Goal: Task Accomplishment & Management: Use online tool/utility

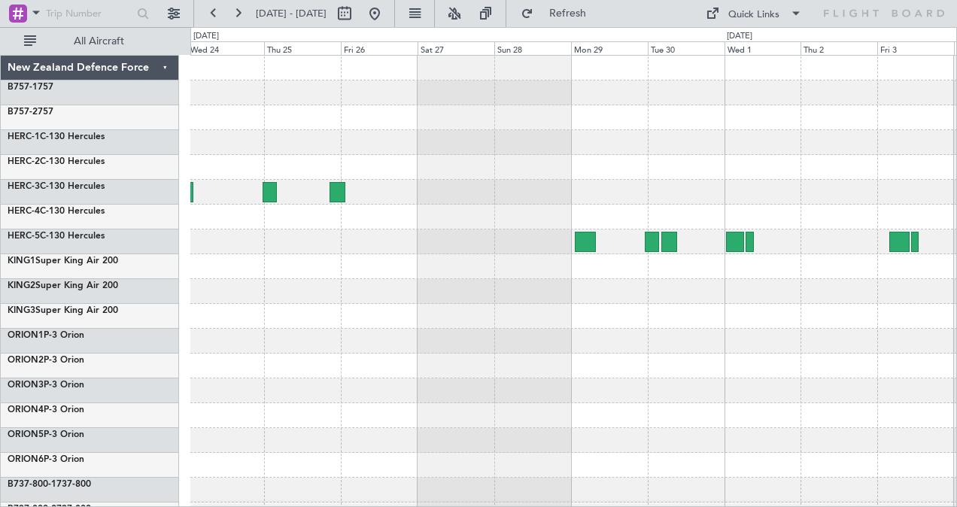
click at [576, 245] on div at bounding box center [585, 242] width 21 height 20
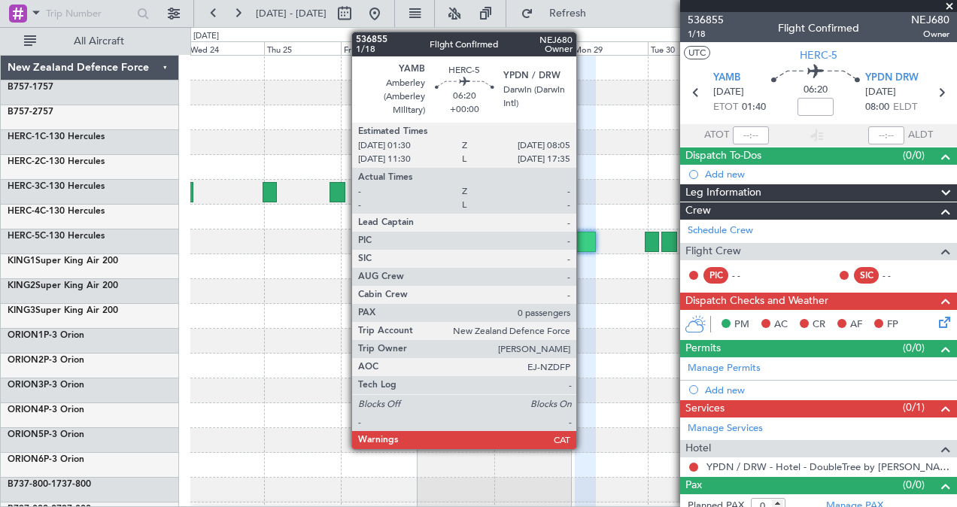
click at [584, 233] on div at bounding box center [585, 242] width 21 height 20
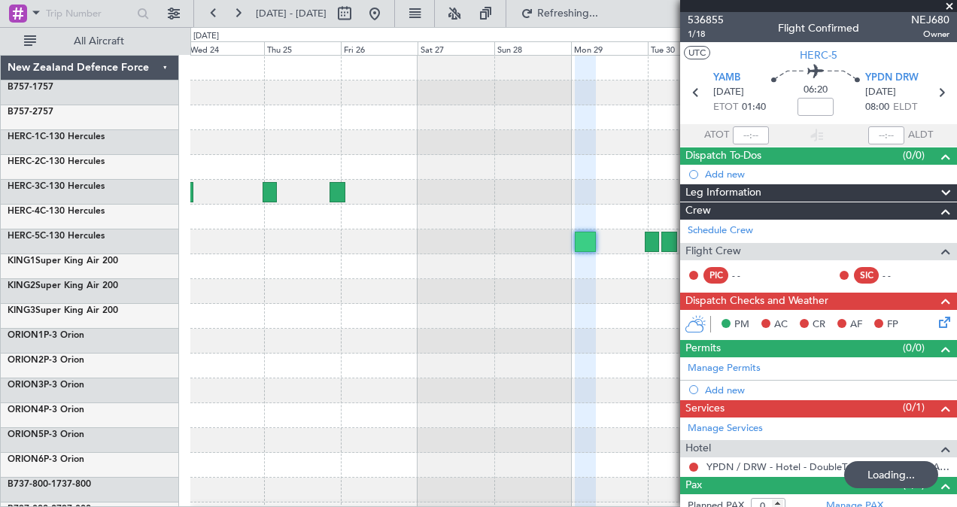
type input "-00:25"
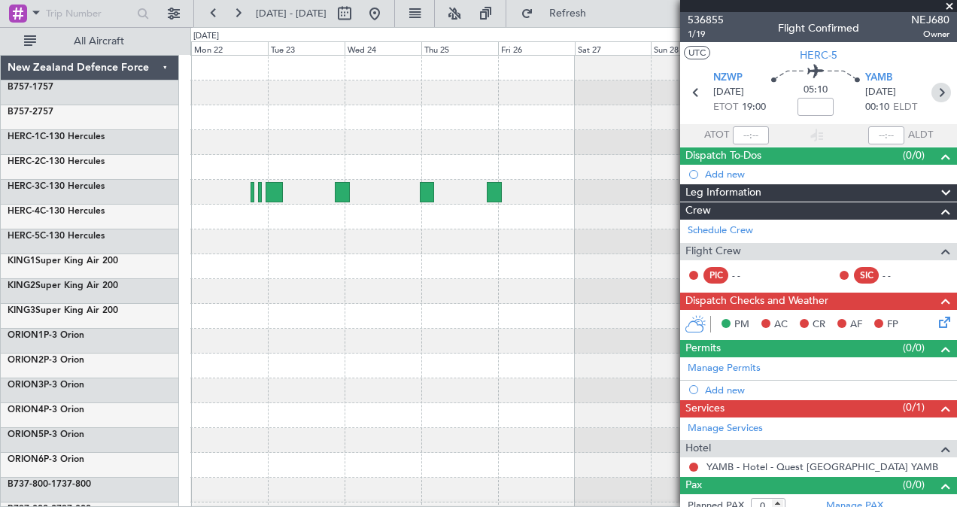
click at [936, 89] on icon at bounding box center [942, 93] width 20 height 20
click at [815, 104] on input at bounding box center [816, 107] width 36 height 18
type input "-00:25"
click at [935, 89] on icon at bounding box center [942, 93] width 20 height 20
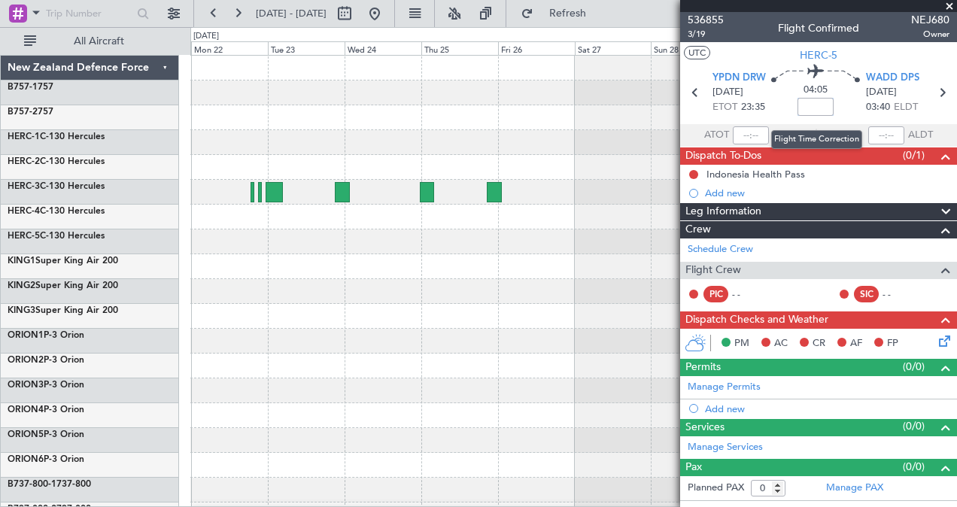
click at [813, 109] on input at bounding box center [816, 107] width 36 height 18
type input "-00:30"
click at [945, 93] on icon at bounding box center [942, 93] width 20 height 20
click at [826, 108] on input at bounding box center [816, 107] width 36 height 18
type input "-00:45"
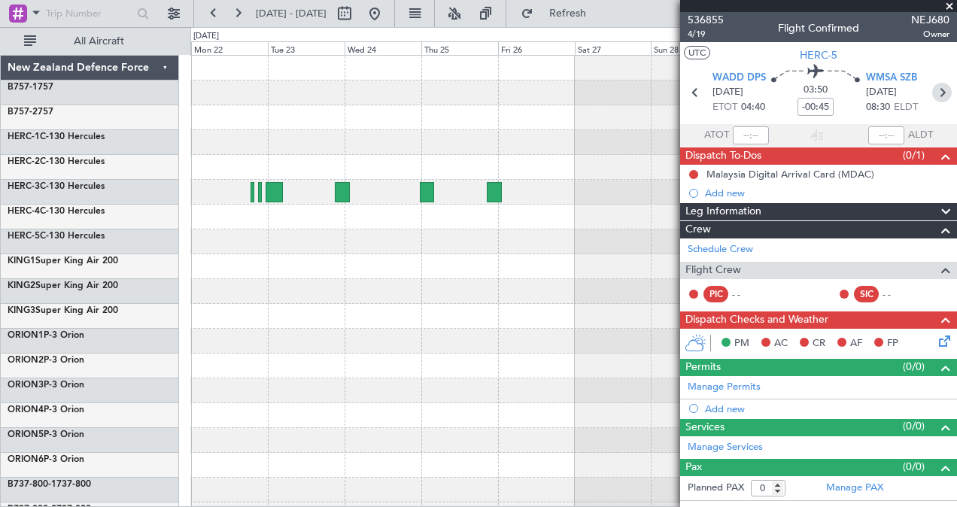
click at [943, 89] on icon at bounding box center [942, 93] width 20 height 20
click at [815, 111] on input at bounding box center [816, 107] width 36 height 18
type input "-00:35"
click at [941, 96] on icon at bounding box center [942, 93] width 20 height 20
click at [817, 104] on mat-tooltip-component "Flight Time" at bounding box center [816, 118] width 69 height 40
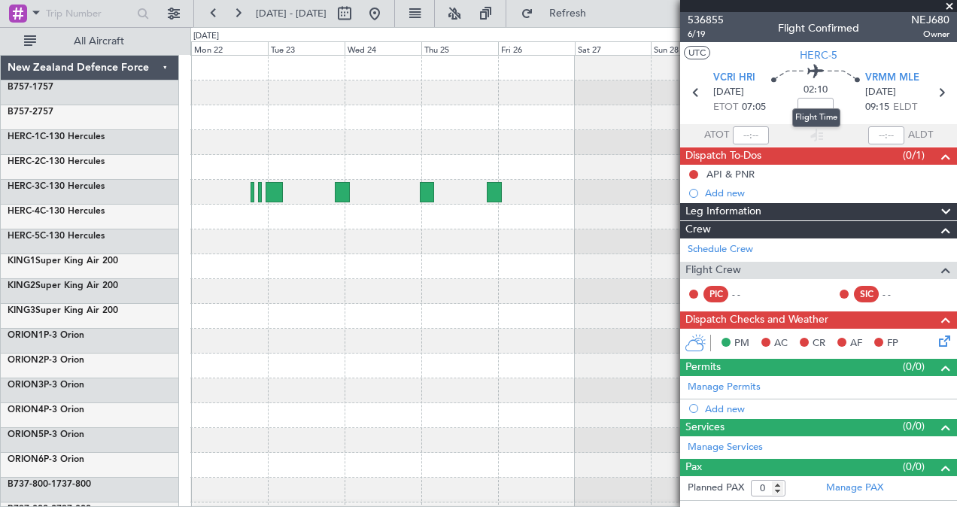
click at [816, 102] on mat-tooltip-component "Flight Time" at bounding box center [816, 118] width 69 height 40
drag, startPoint x: 822, startPoint y: 135, endPoint x: 819, endPoint y: 105, distance: 30.2
click at [819, 105] on mat-tooltip-component "Flight Time" at bounding box center [816, 118] width 69 height 40
click at [808, 101] on mat-tooltip-component "Flight Time" at bounding box center [816, 118] width 69 height 40
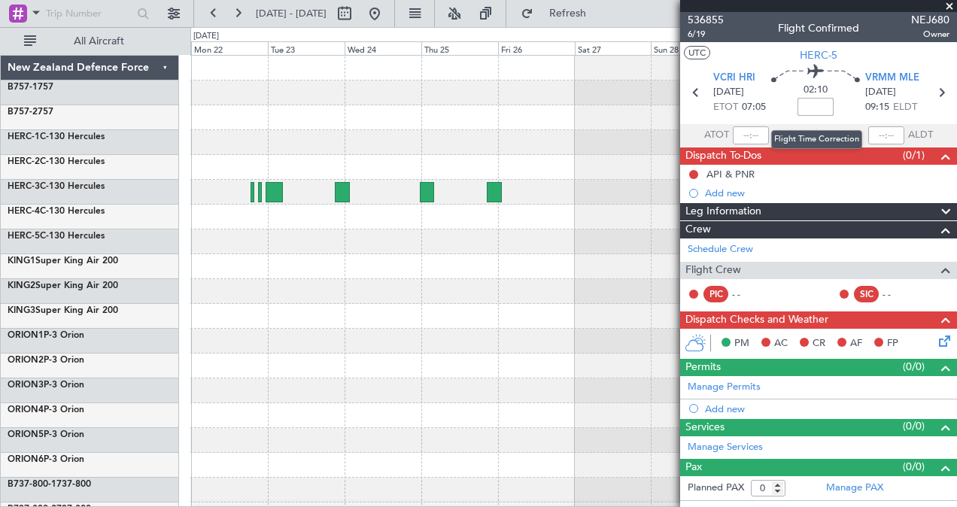
click at [823, 109] on input at bounding box center [816, 107] width 36 height 18
type input "-00:15"
click at [941, 90] on icon at bounding box center [942, 93] width 20 height 20
click at [820, 104] on input at bounding box center [816, 107] width 36 height 18
type input "-00:45"
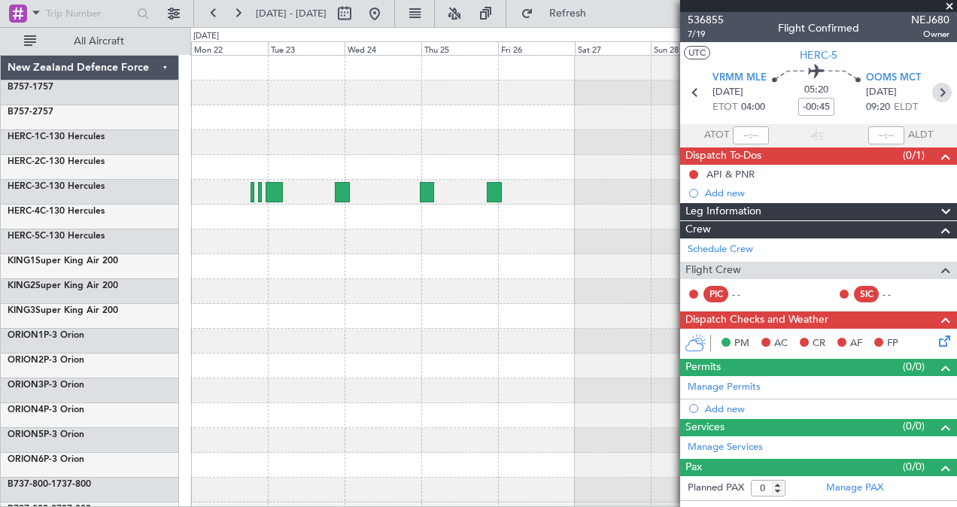
click at [944, 92] on icon at bounding box center [942, 93] width 20 height 20
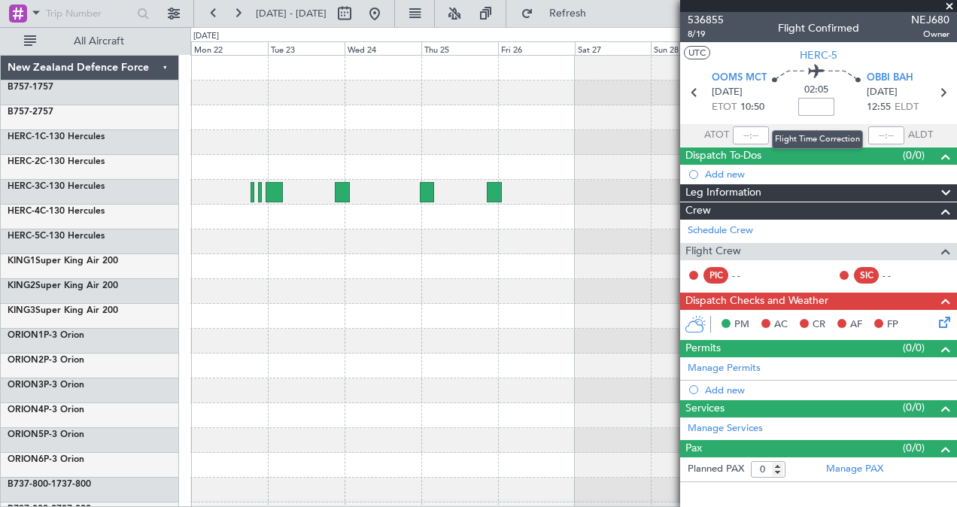
click at [819, 108] on input at bounding box center [816, 107] width 36 height 18
type input "-00:05"
click at [942, 89] on icon at bounding box center [943, 93] width 20 height 20
click at [815, 105] on mat-tooltip-component "Flight Time" at bounding box center [816, 118] width 69 height 40
click at [822, 112] on input at bounding box center [816, 107] width 36 height 18
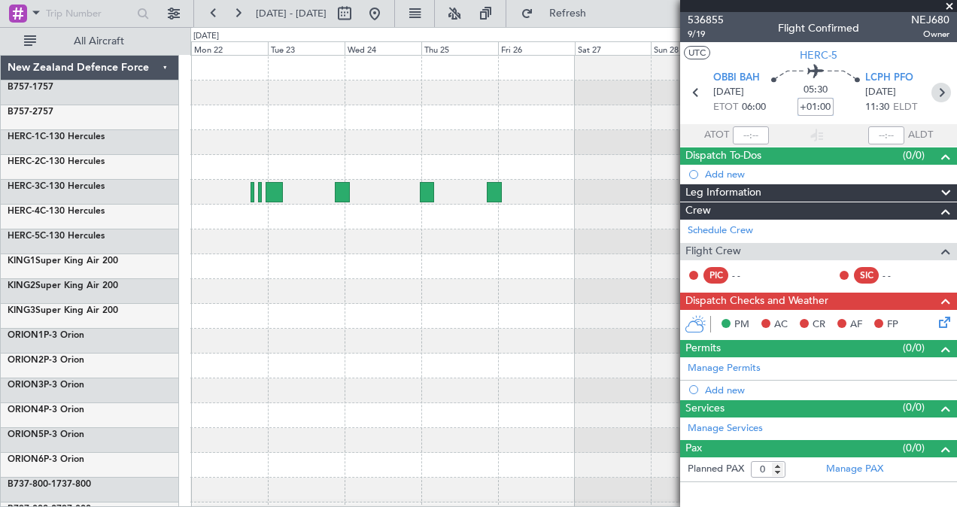
type input "+01:00"
click at [942, 94] on icon at bounding box center [942, 93] width 20 height 20
click at [820, 105] on input at bounding box center [816, 107] width 36 height 18
type input "+00:35"
click at [944, 89] on icon at bounding box center [942, 93] width 20 height 20
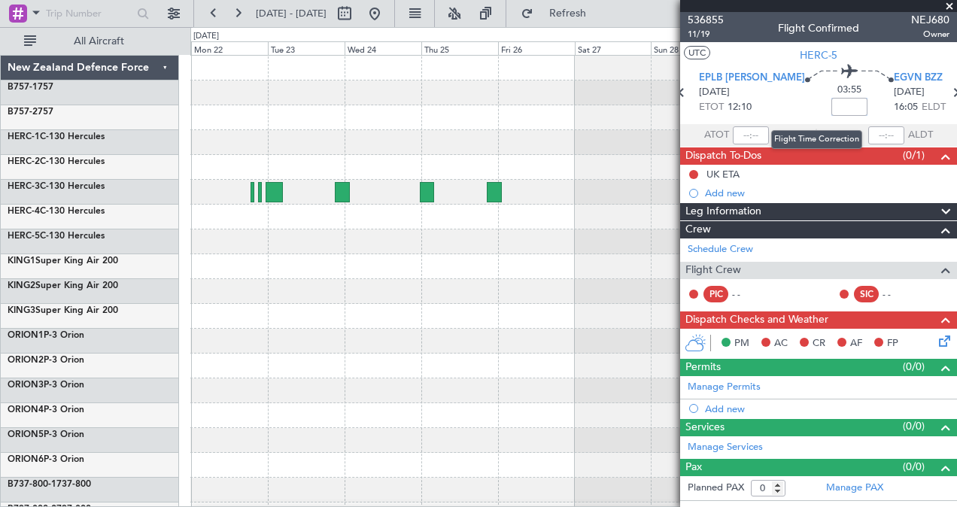
click at [831, 109] on input at bounding box center [849, 107] width 36 height 18
type input "+00:10"
click at [946, 92] on icon at bounding box center [956, 93] width 20 height 20
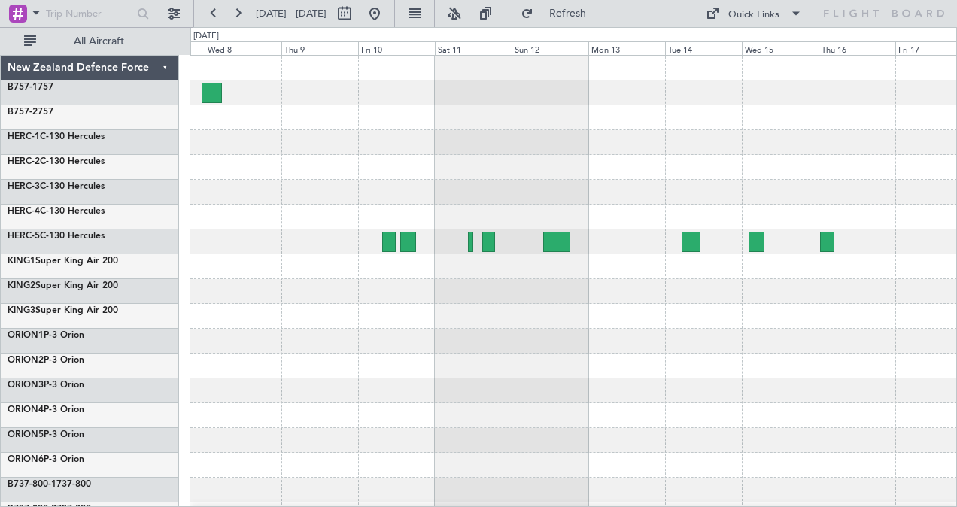
click at [387, 245] on div at bounding box center [389, 242] width 14 height 20
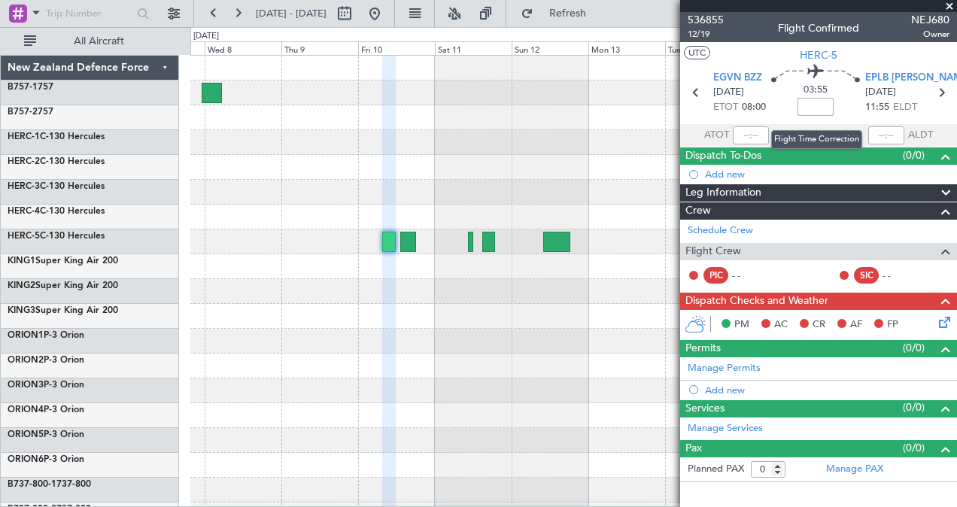
click at [824, 103] on input at bounding box center [816, 107] width 36 height 18
type input "-00:25"
click at [941, 92] on icon at bounding box center [942, 93] width 20 height 20
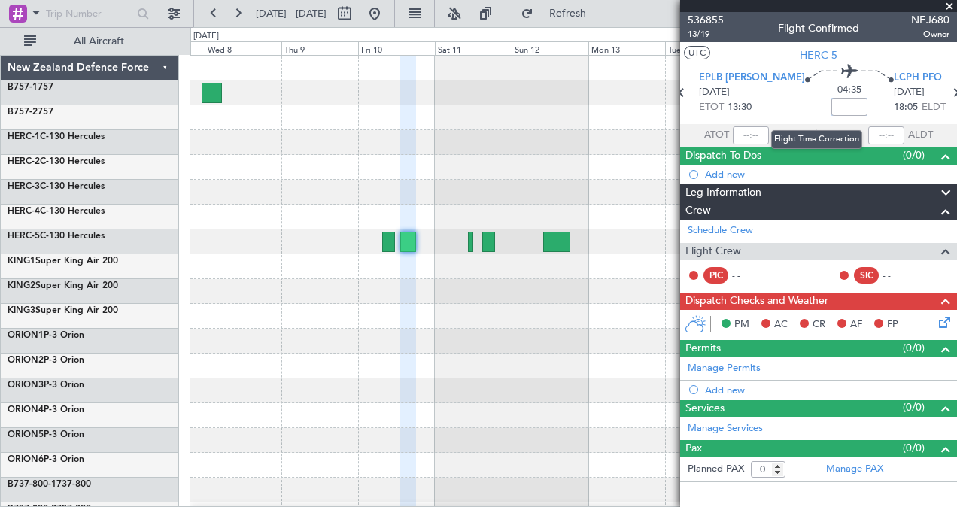
click at [831, 108] on input at bounding box center [849, 107] width 36 height 18
type input "+00:45"
click at [946, 90] on icon at bounding box center [956, 93] width 20 height 20
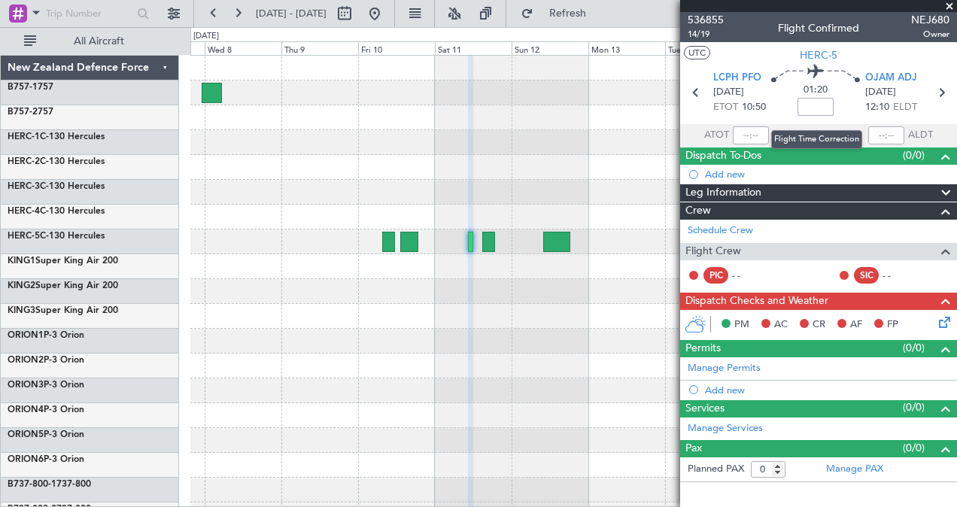
click at [817, 105] on input at bounding box center [816, 107] width 36 height 18
type input "+01:05"
click at [942, 95] on icon at bounding box center [942, 93] width 20 height 20
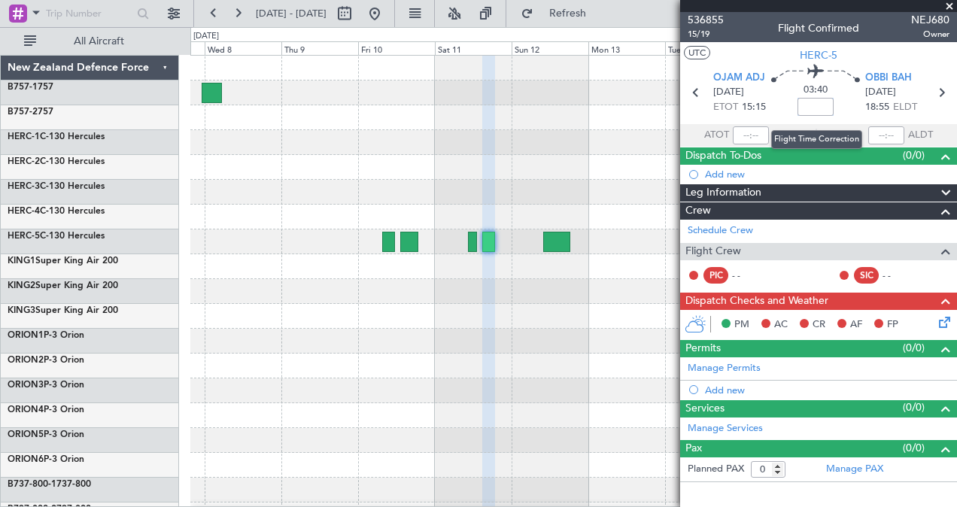
click at [816, 104] on input at bounding box center [816, 107] width 36 height 18
type input "-00:40"
click at [944, 90] on icon at bounding box center [942, 93] width 20 height 20
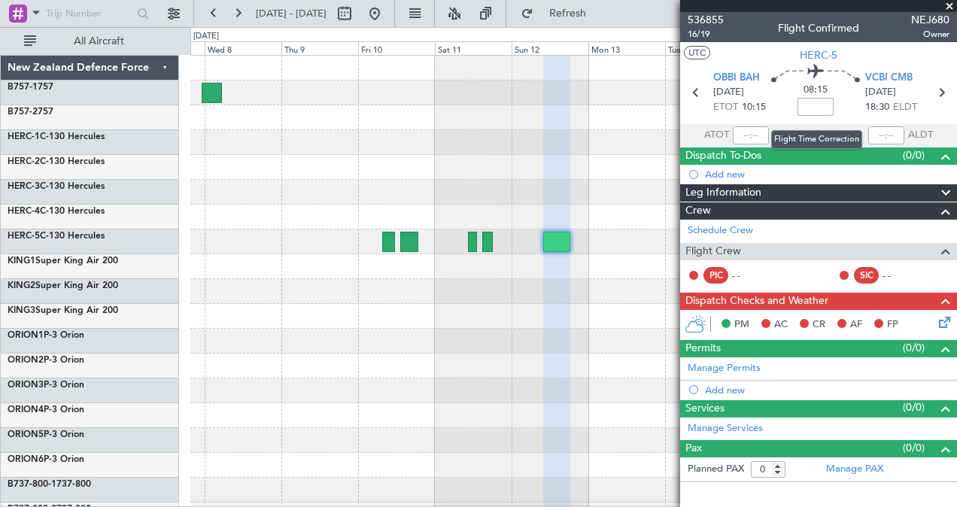
click at [823, 108] on input at bounding box center [816, 107] width 36 height 18
type input "-00:50"
click at [947, 92] on icon at bounding box center [942, 93] width 20 height 20
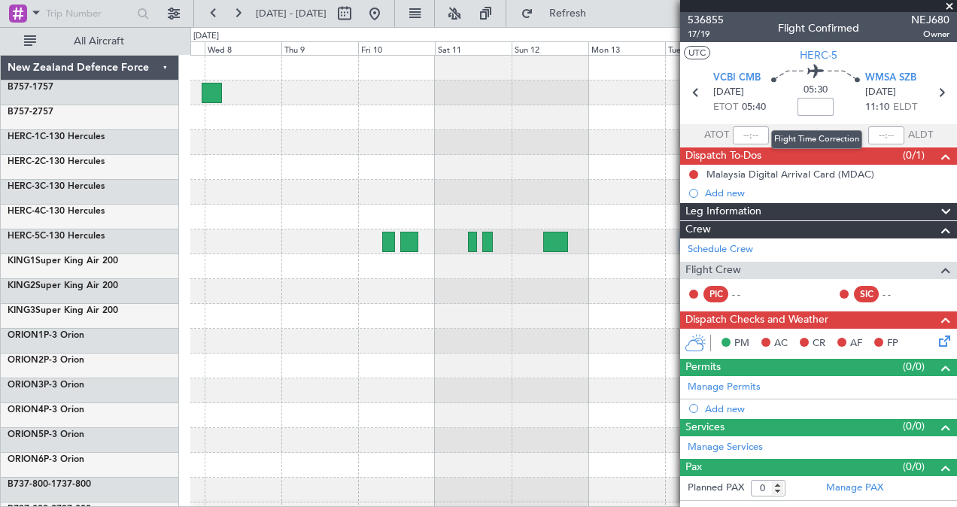
click at [814, 105] on input at bounding box center [816, 107] width 36 height 18
type input "-00:35"
click at [941, 90] on icon at bounding box center [942, 93] width 20 height 20
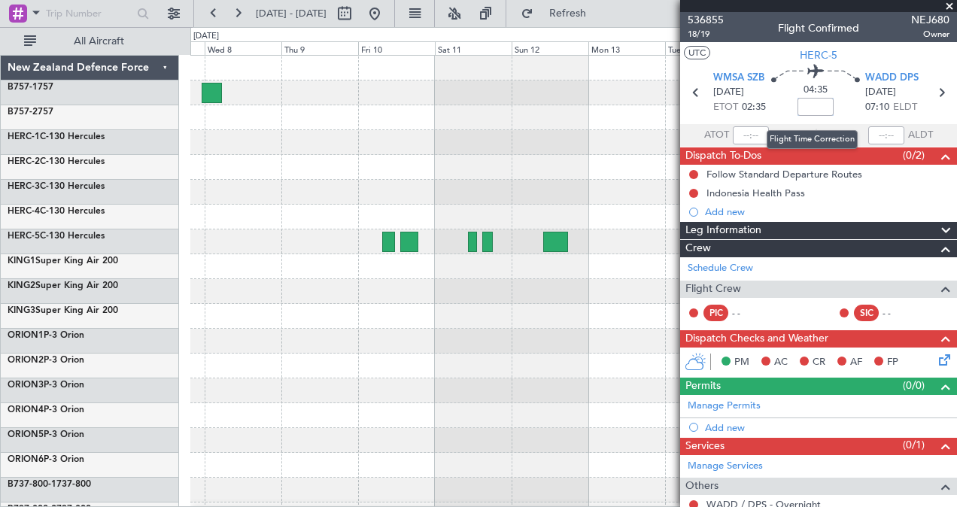
click at [814, 107] on input at bounding box center [816, 107] width 36 height 18
type input "-00:30"
click at [934, 95] on icon at bounding box center [942, 93] width 20 height 20
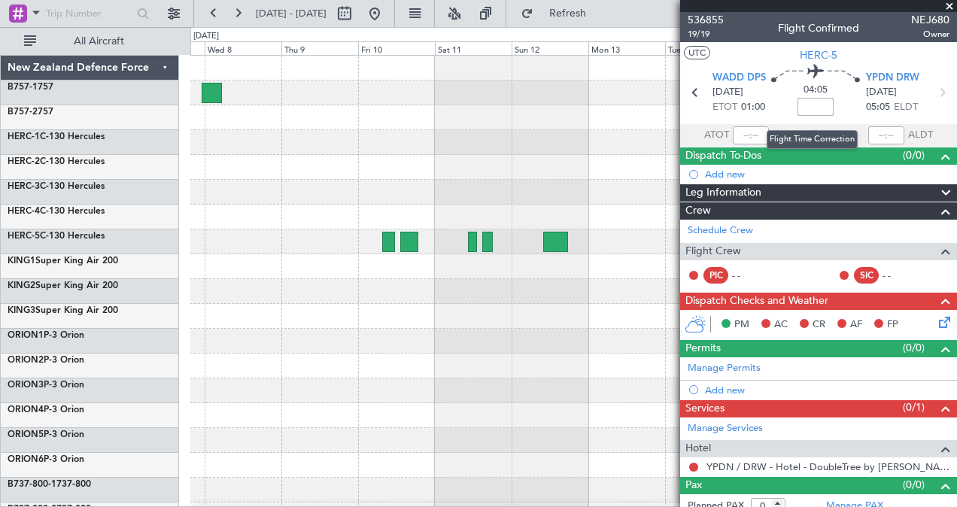
click at [808, 108] on input at bounding box center [816, 107] width 36 height 18
click at [622, 138] on div at bounding box center [573, 142] width 767 height 25
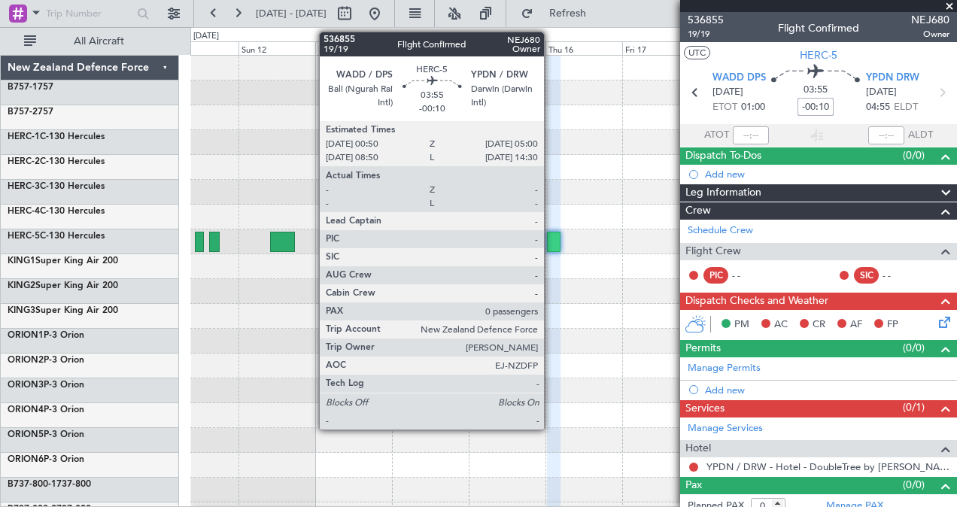
click at [552, 236] on div at bounding box center [554, 242] width 14 height 20
type input "-00:10"
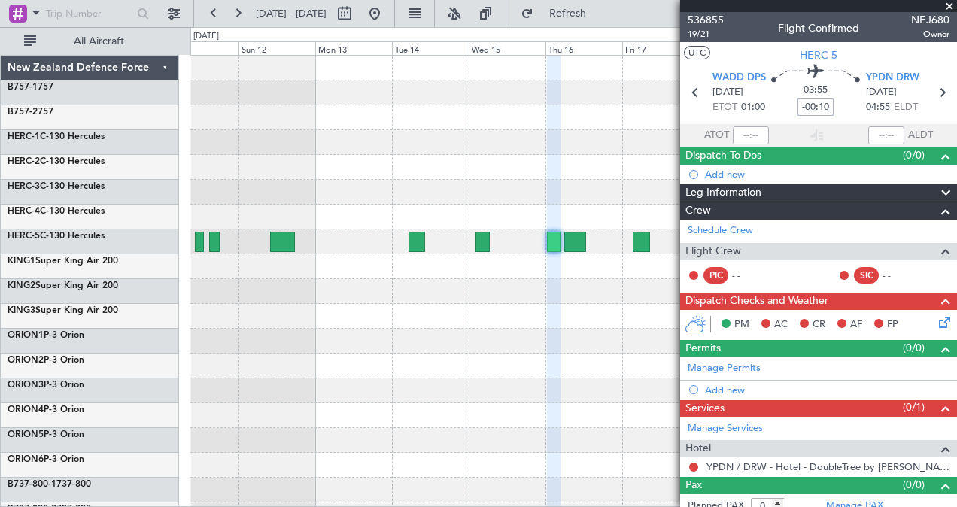
click at [471, 164] on div at bounding box center [573, 167] width 767 height 25
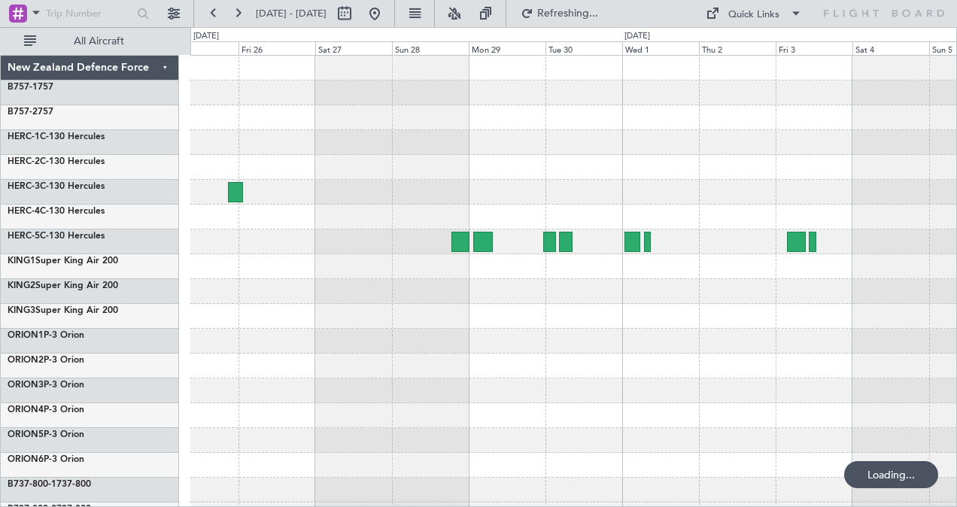
click at [450, 260] on div at bounding box center [573, 266] width 767 height 25
click at [470, 247] on div at bounding box center [573, 242] width 767 height 25
click at [460, 253] on div at bounding box center [573, 242] width 767 height 25
click at [482, 256] on div at bounding box center [573, 266] width 767 height 25
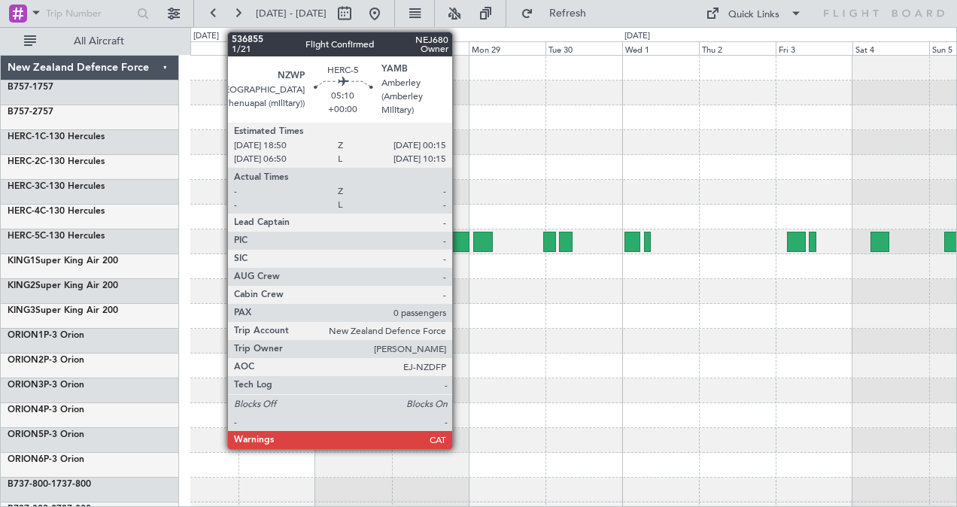
click at [460, 245] on div at bounding box center [460, 242] width 18 height 20
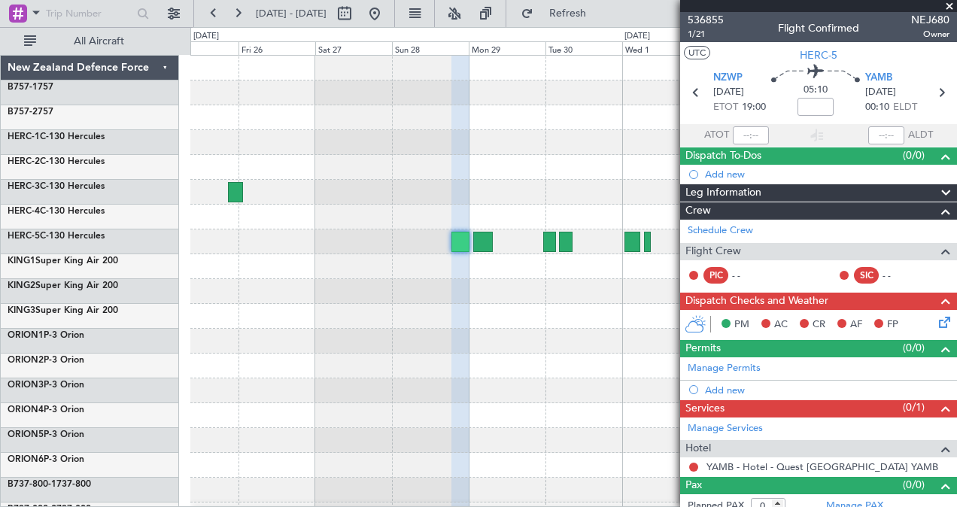
click at [563, 175] on div at bounding box center [573, 167] width 767 height 25
click at [953, 4] on span at bounding box center [949, 7] width 15 height 14
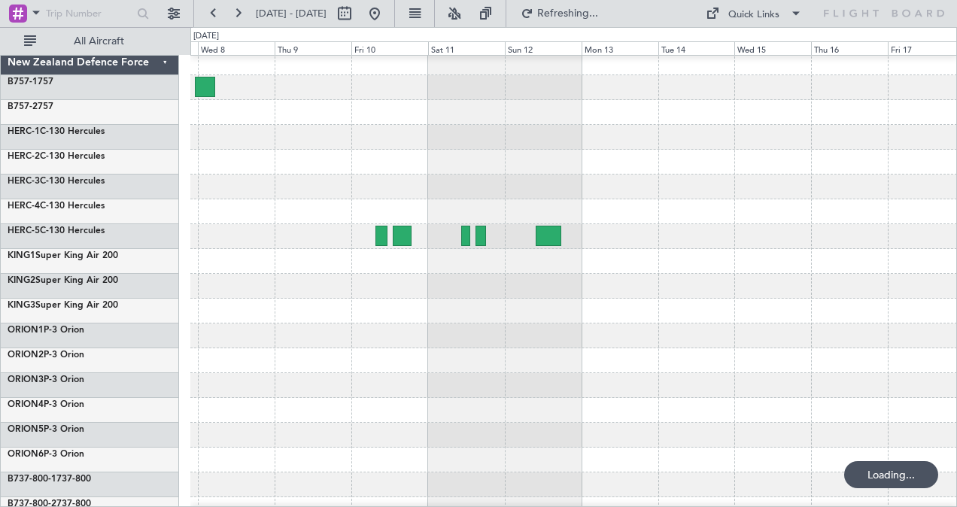
scroll to position [2, 0]
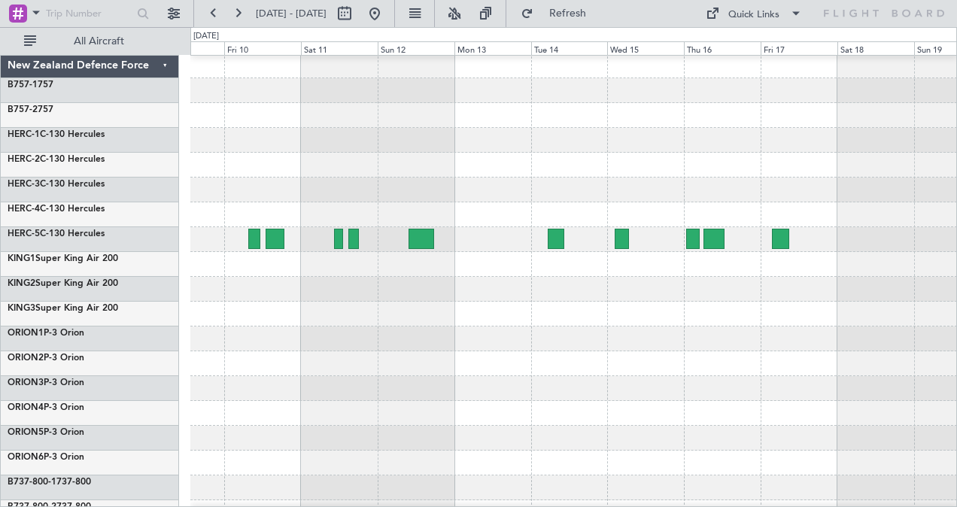
click at [686, 237] on div at bounding box center [693, 239] width 14 height 20
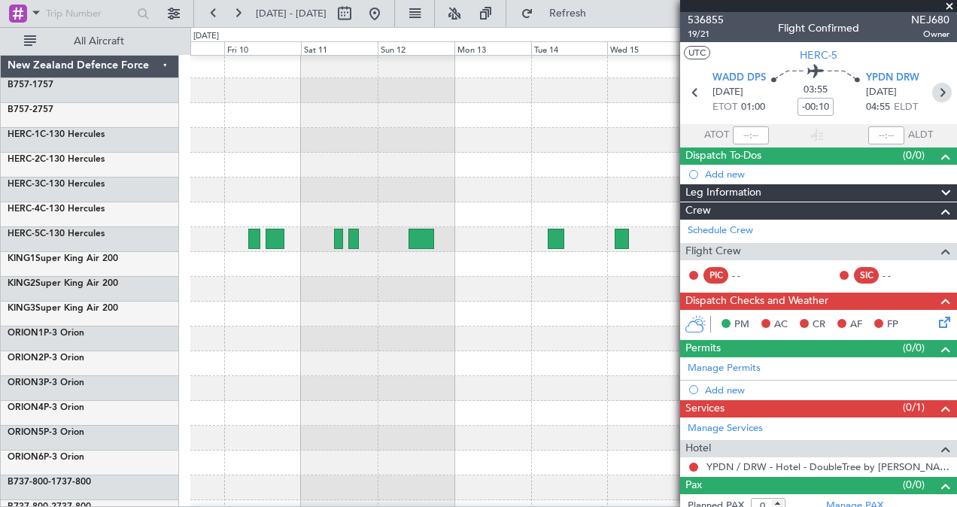
click at [933, 90] on icon at bounding box center [942, 93] width 20 height 20
click at [816, 109] on input at bounding box center [816, 107] width 36 height 18
type input "-01:00"
click at [932, 93] on icon at bounding box center [942, 93] width 20 height 20
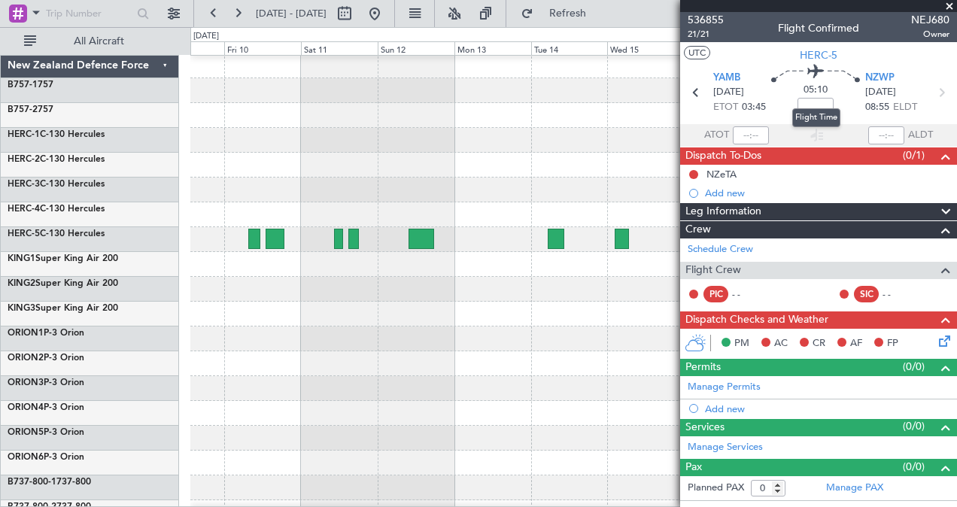
click at [816, 107] on mat-tooltip-component "Flight Time" at bounding box center [816, 118] width 69 height 40
click at [817, 110] on input at bounding box center [816, 107] width 36 height 18
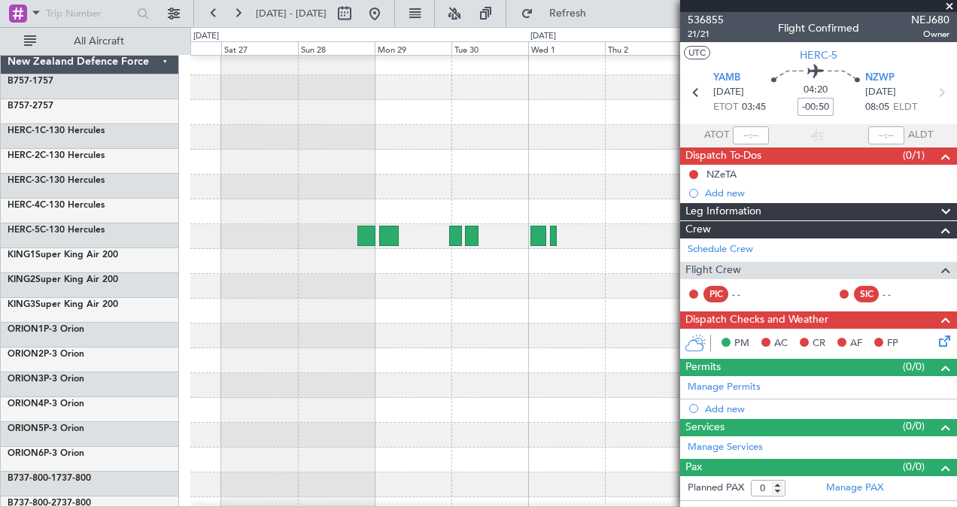
scroll to position [5, 0]
type input "-00:50"
click at [953, 3] on span at bounding box center [949, 7] width 15 height 14
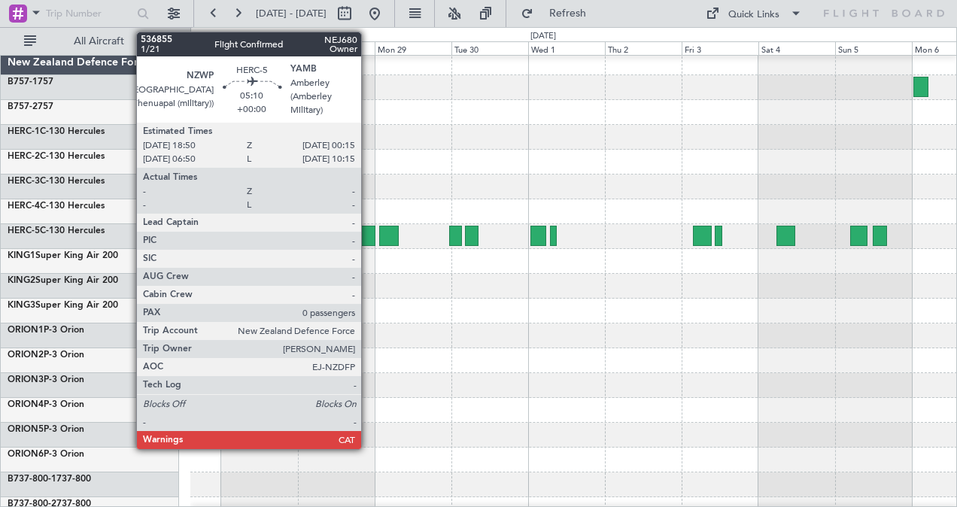
click at [369, 235] on div at bounding box center [366, 236] width 18 height 20
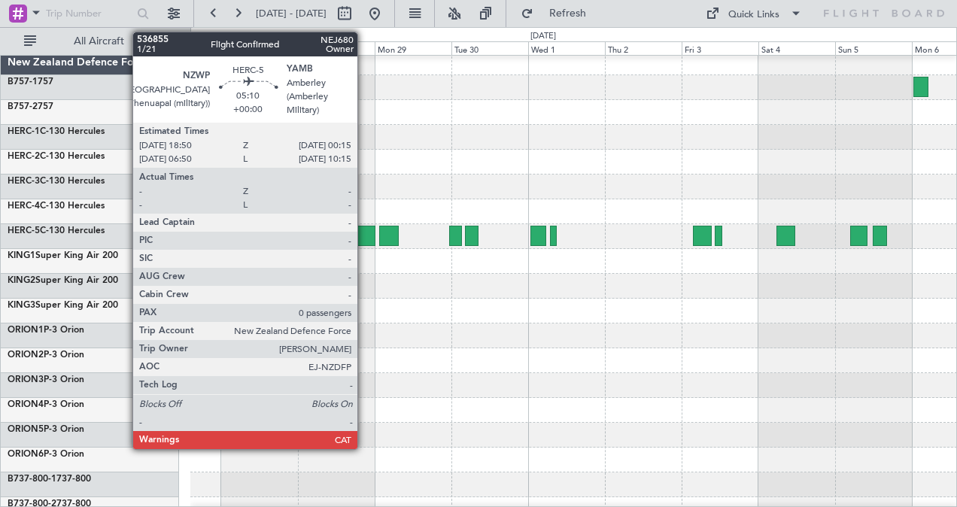
click at [365, 230] on div at bounding box center [366, 236] width 18 height 20
